Goal: Find specific page/section: Locate a particular part of the current website

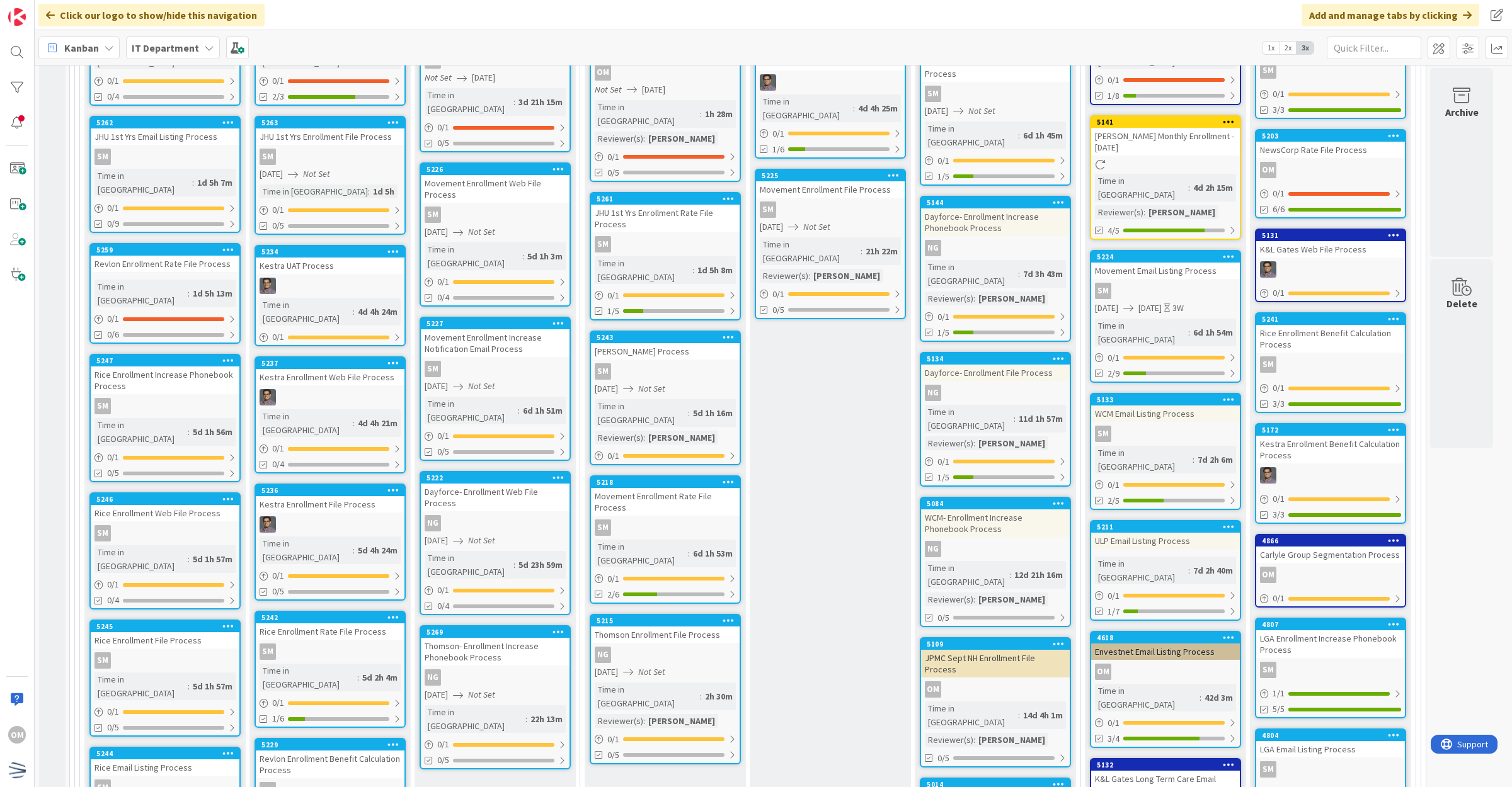
scroll to position [315, 0]
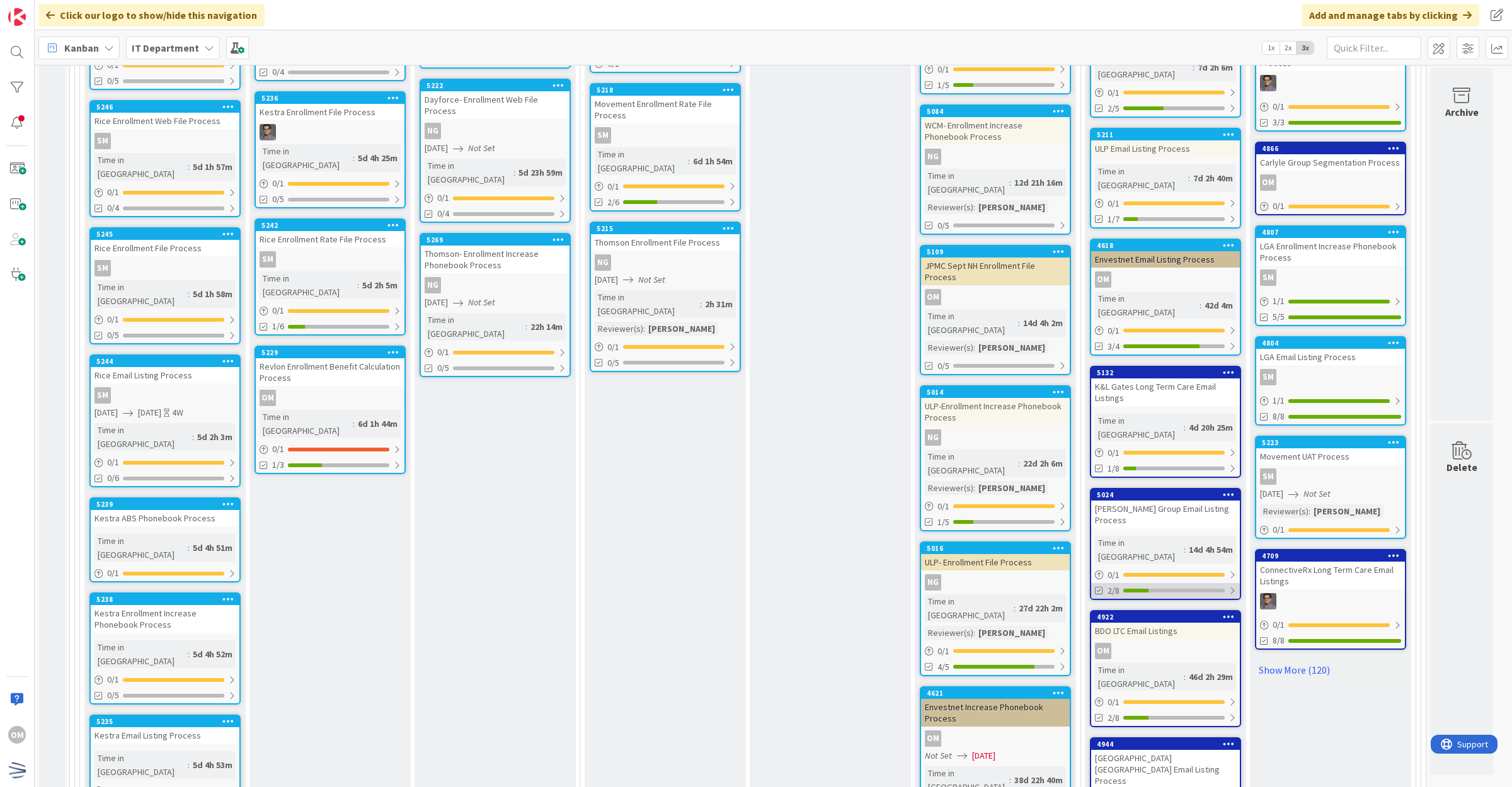
scroll to position [787, 0]
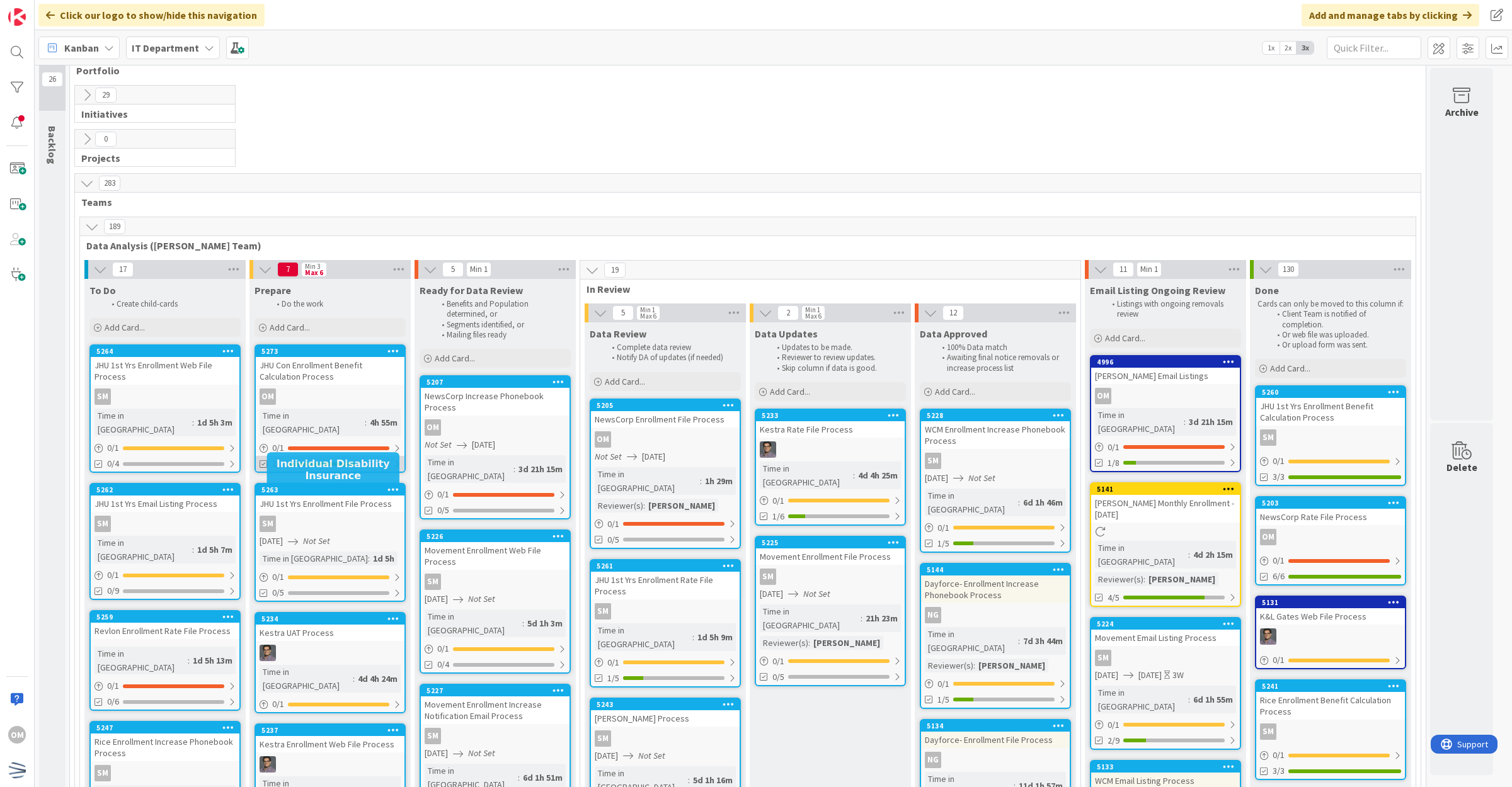
scroll to position [0, 0]
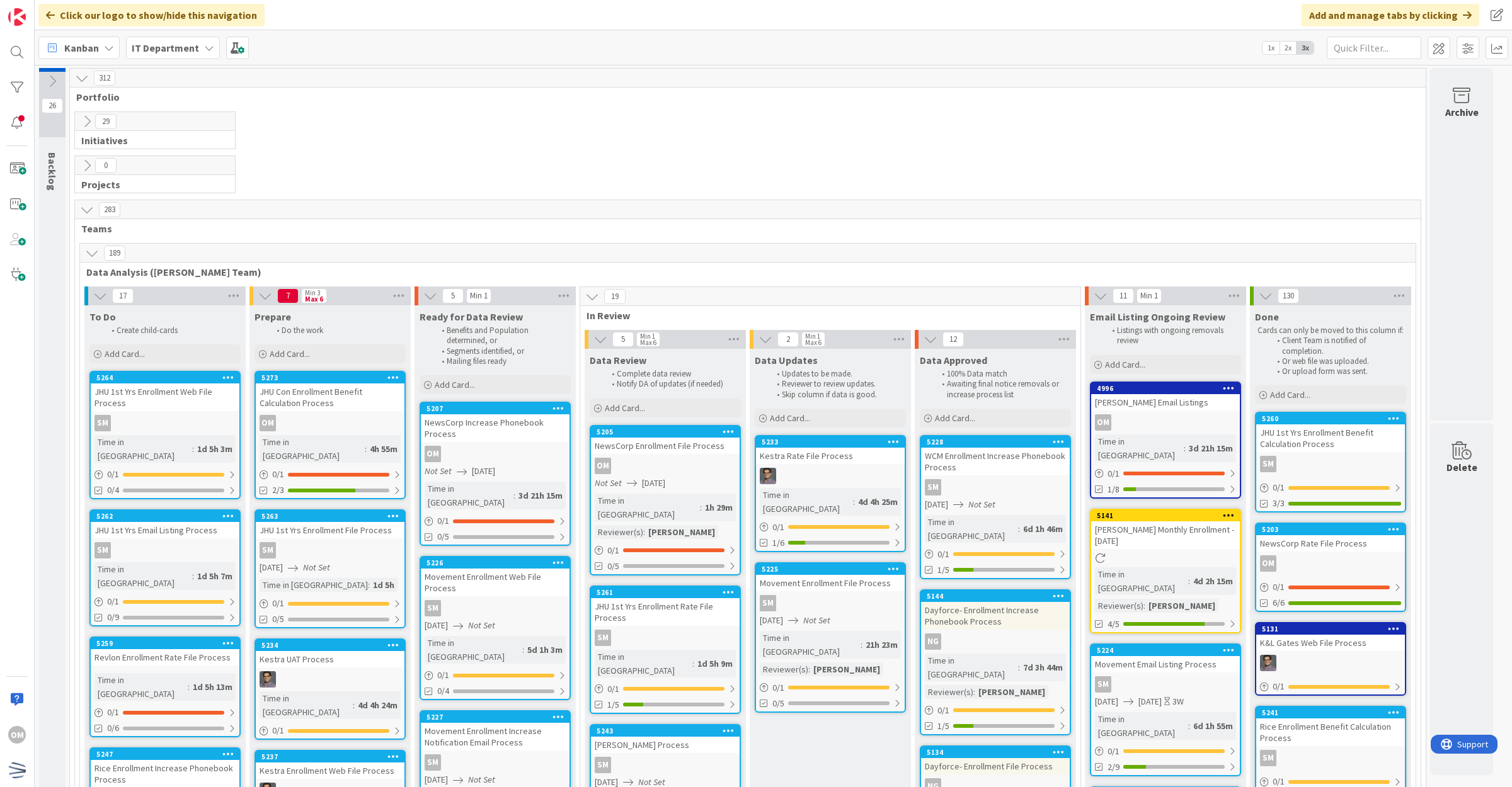
click at [73, 124] on div "29 Initiatives" at bounding box center [748, 133] width 1351 height 44
click at [80, 121] on icon at bounding box center [87, 121] width 14 height 14
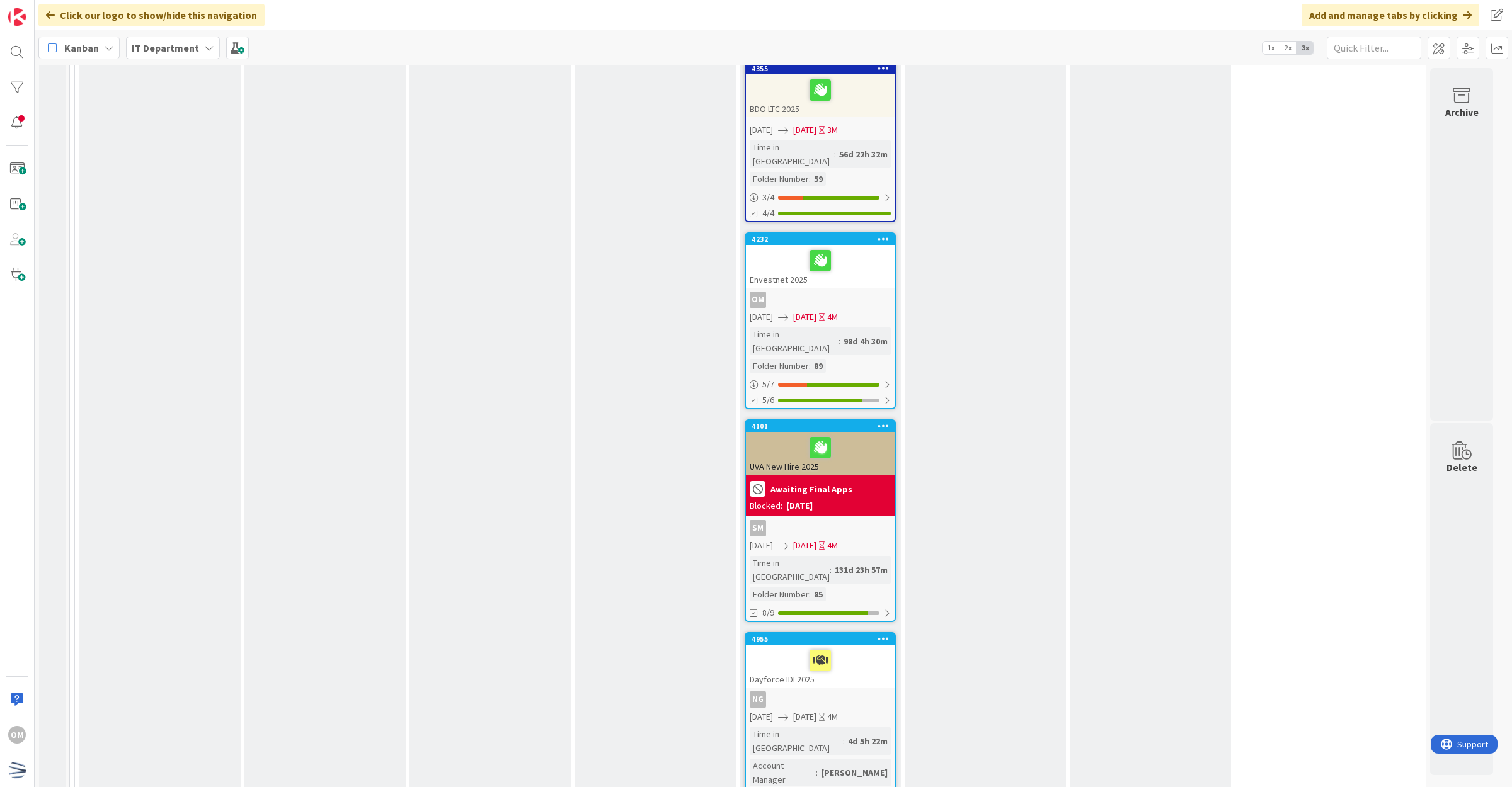
scroll to position [2126, 0]
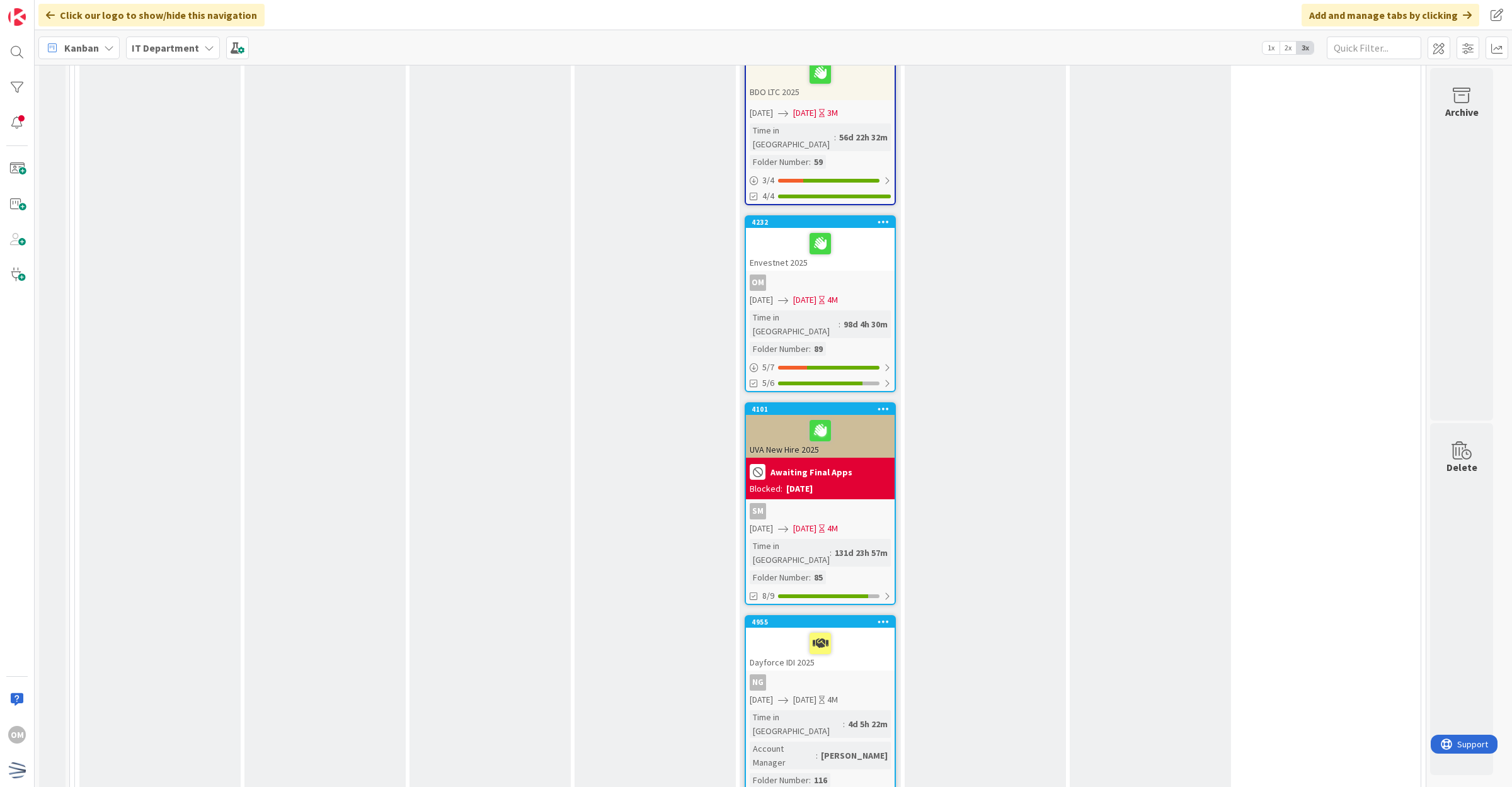
click at [862, 616] on div "4955 Dayforce IDI 2025 NG [DATE] [DATE] 4M Time in [GEOGRAPHIC_DATA] : 4d 5h 22…" at bounding box center [820, 719] width 152 height 209
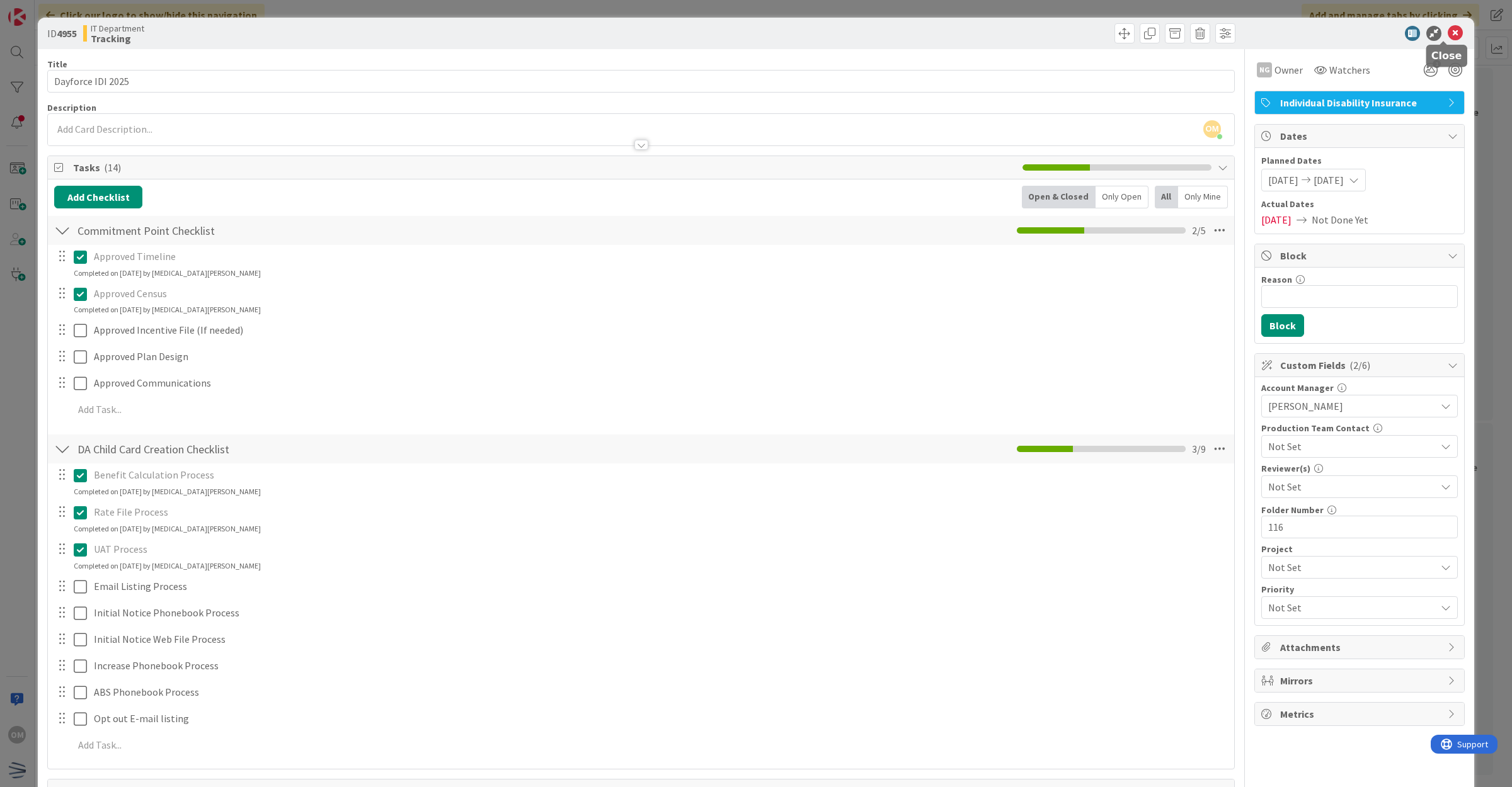
click at [1450, 34] on icon at bounding box center [1455, 33] width 15 height 15
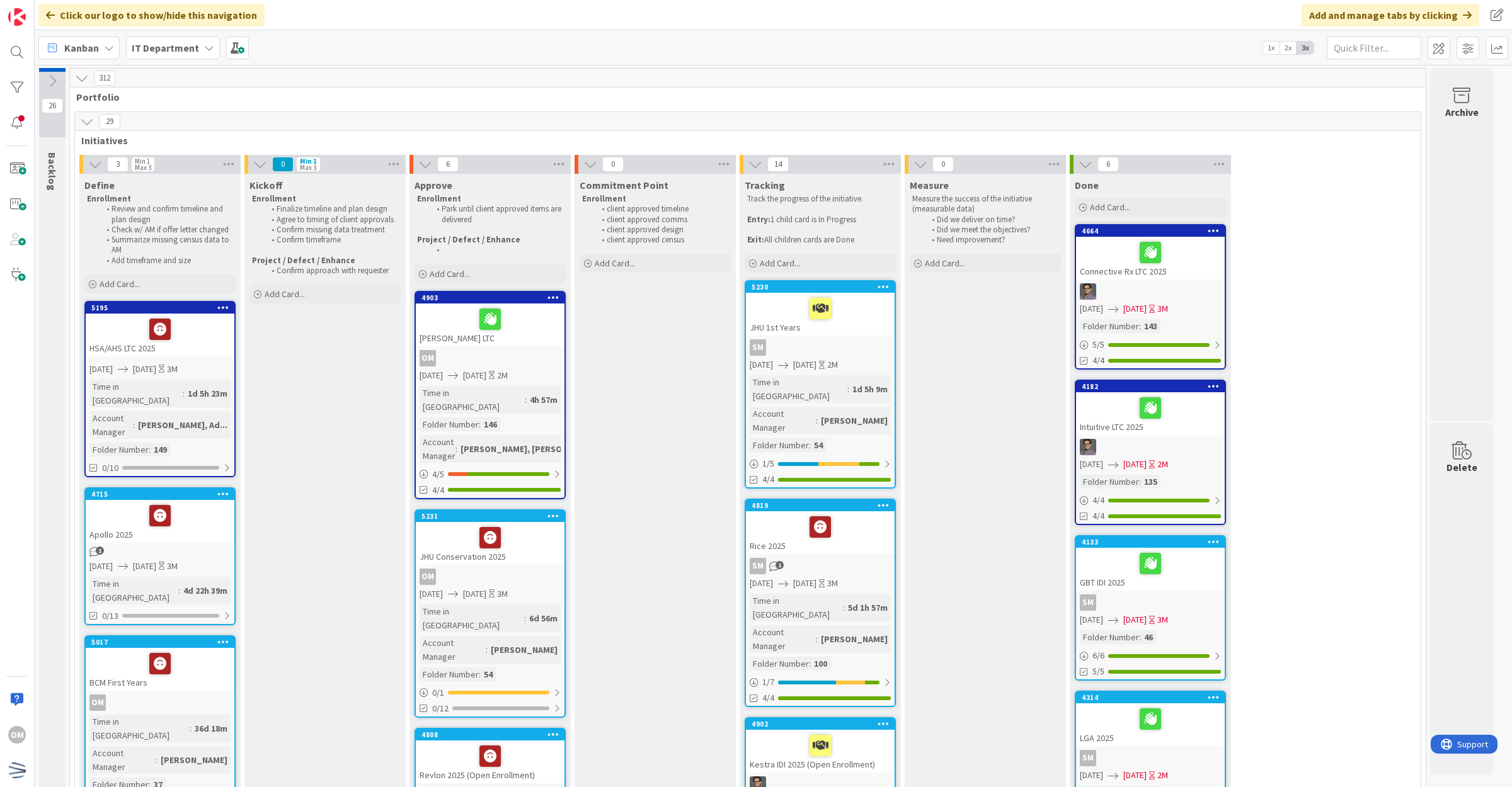
click at [83, 114] on icon at bounding box center [87, 121] width 14 height 14
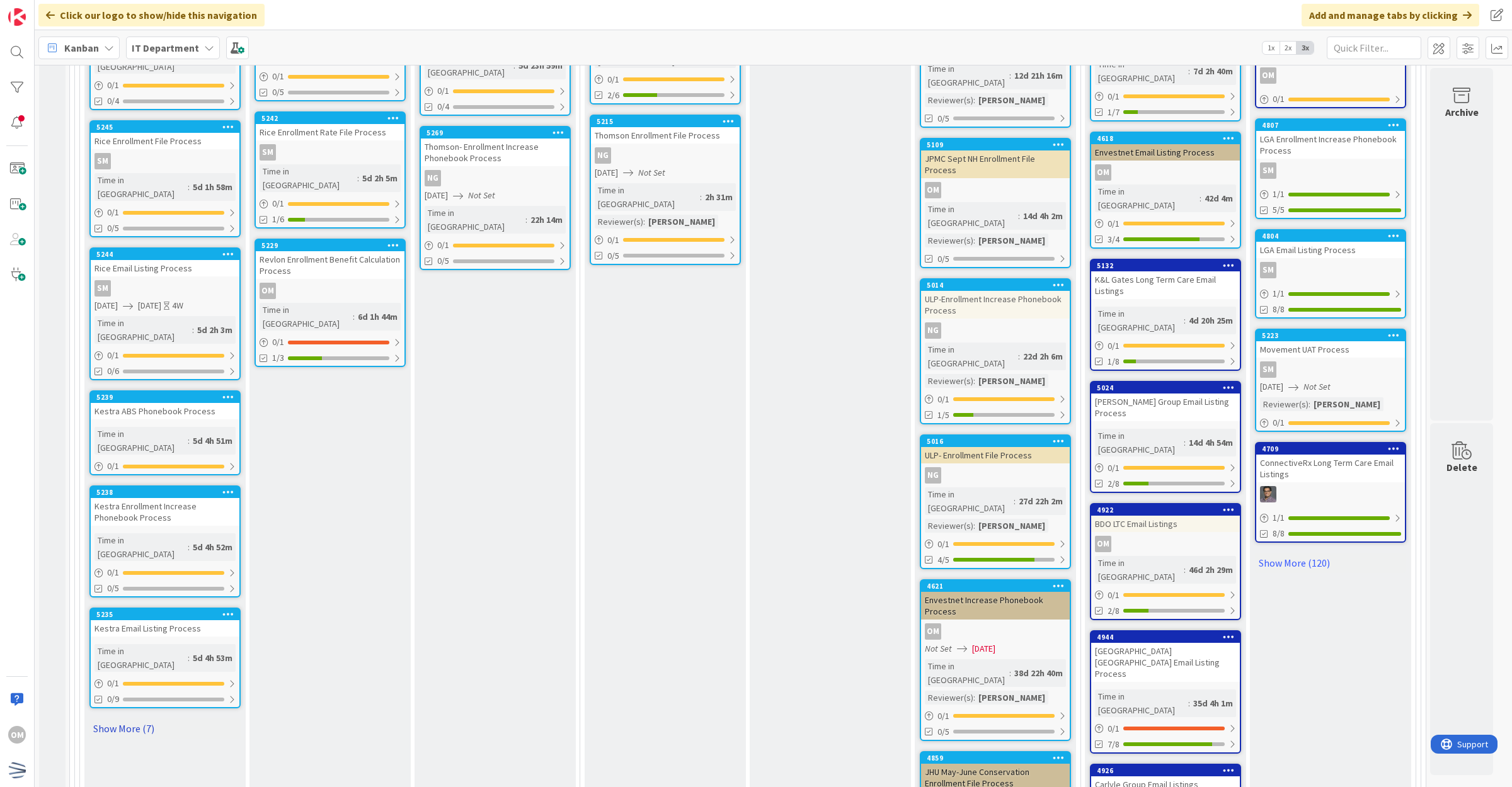
scroll to position [945, 0]
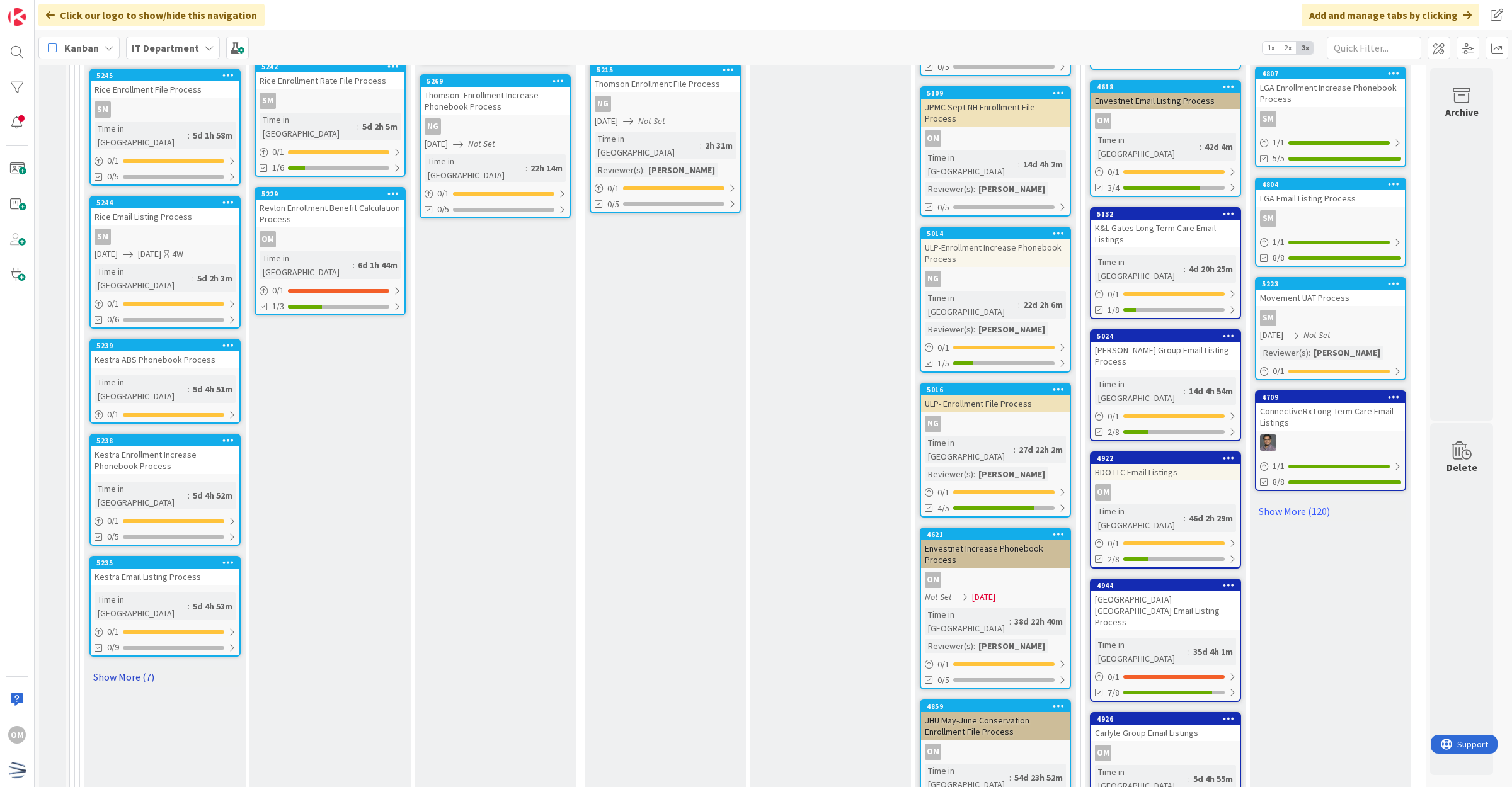
click at [152, 667] on link "Show More (7)" at bounding box center [165, 676] width 152 height 20
click at [218, 700] on div "NG" at bounding box center [165, 707] width 149 height 16
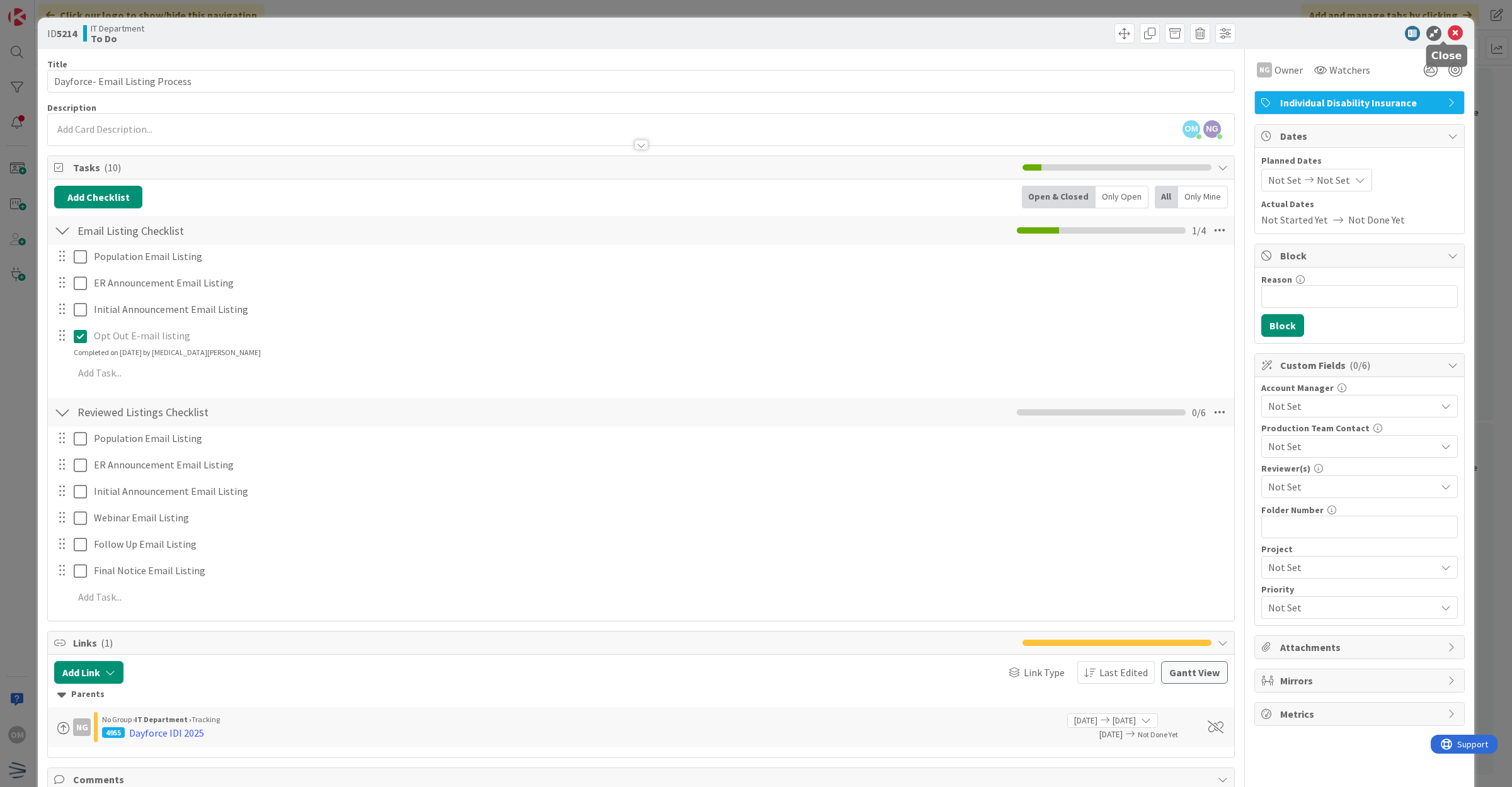
click at [1448, 38] on icon at bounding box center [1455, 33] width 15 height 15
